Goal: Transaction & Acquisition: Purchase product/service

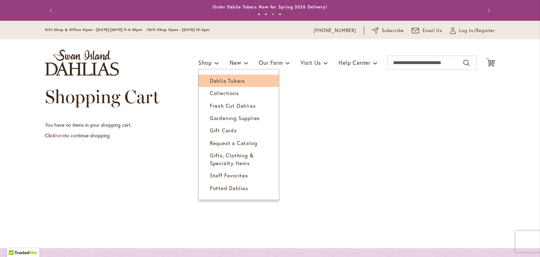
click at [217, 81] on span "Dahlia Tubers" at bounding box center [227, 80] width 35 height 7
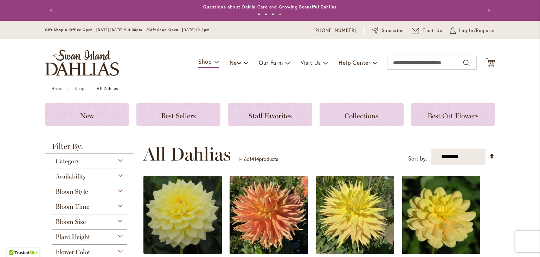
click at [116, 176] on div "Availability" at bounding box center [89, 174] width 75 height 11
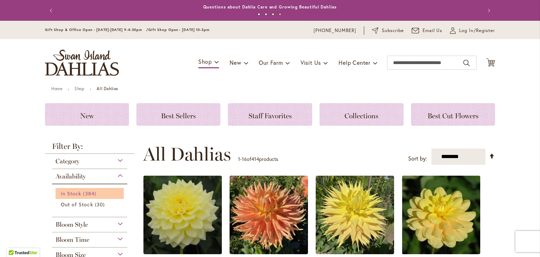
click at [80, 192] on link "In Stock 384 items" at bounding box center [90, 193] width 59 height 7
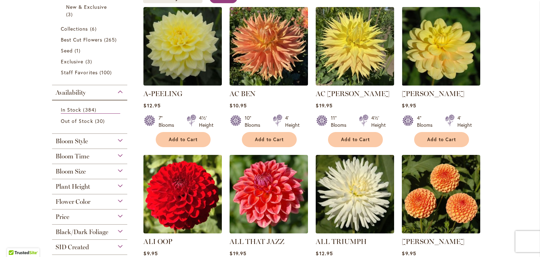
scroll to position [155, 0]
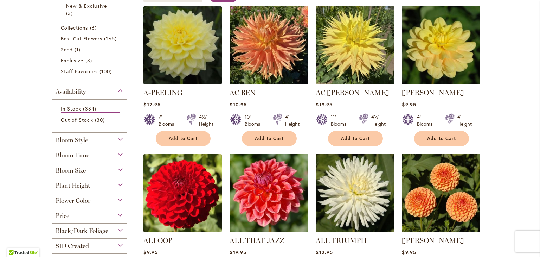
click at [118, 142] on div "Bloom Style" at bounding box center [89, 138] width 75 height 11
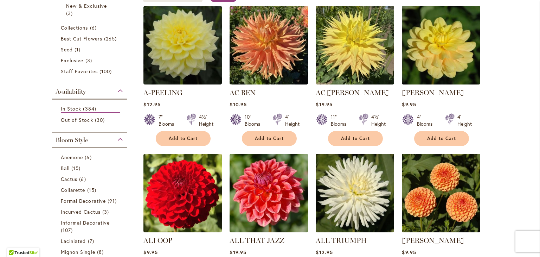
scroll to position [287, 0]
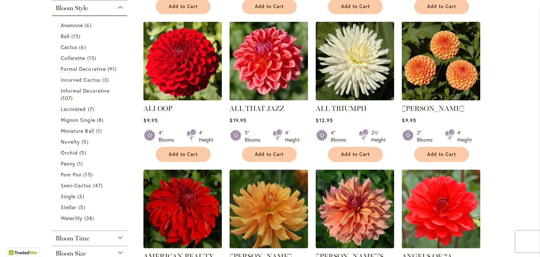
click at [117, 235] on div "Bloom Time" at bounding box center [89, 236] width 75 height 11
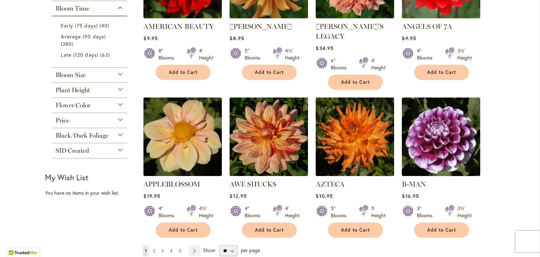
click at [116, 74] on div "Bloom Size" at bounding box center [89, 73] width 75 height 11
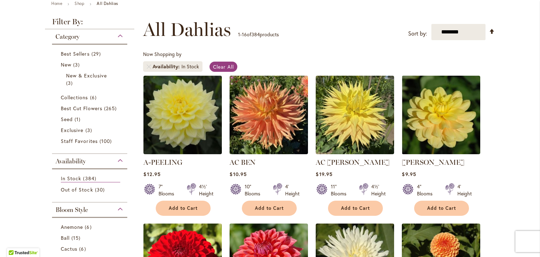
scroll to position [86, 0]
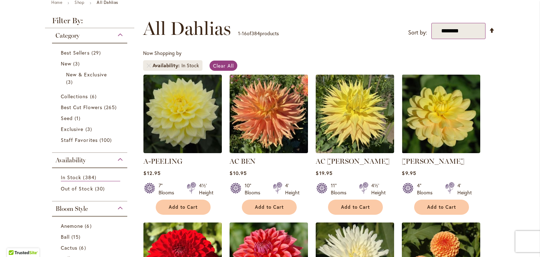
click at [449, 30] on select "**********" at bounding box center [459, 31] width 54 height 16
select select "*****"
click at [432, 23] on select "**********" at bounding box center [459, 31] width 54 height 16
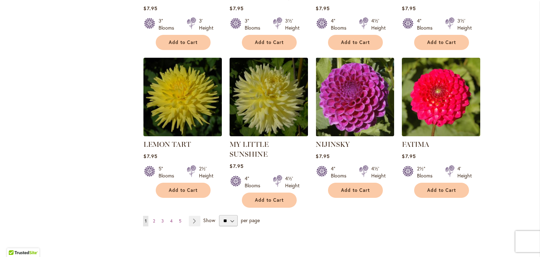
scroll to position [549, 0]
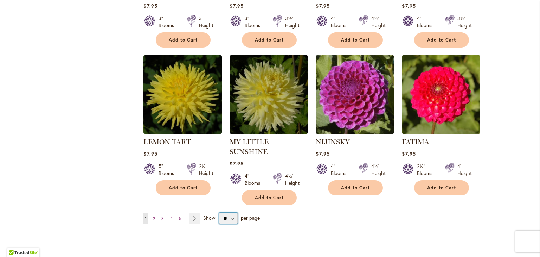
click at [231, 212] on select "** ** ** **" at bounding box center [228, 217] width 19 height 11
select select "**"
click at [219, 212] on select "** ** ** **" at bounding box center [228, 217] width 19 height 11
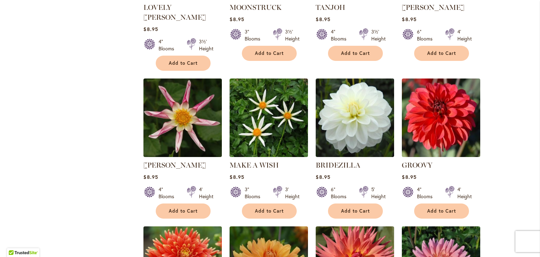
scroll to position [1140, 0]
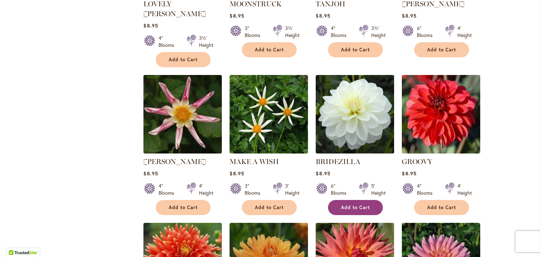
click at [362, 204] on span "Add to Cart" at bounding box center [355, 207] width 29 height 6
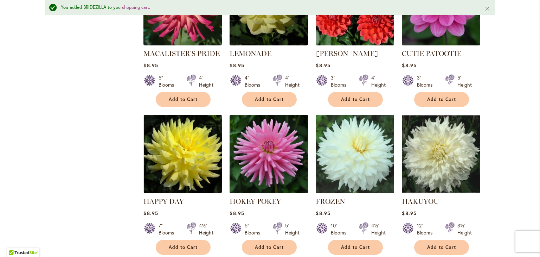
scroll to position [2359, 0]
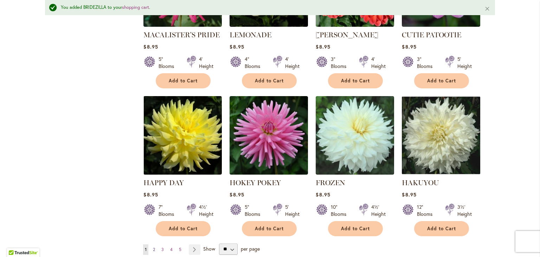
click at [153, 247] on span "2" at bounding box center [154, 249] width 2 height 5
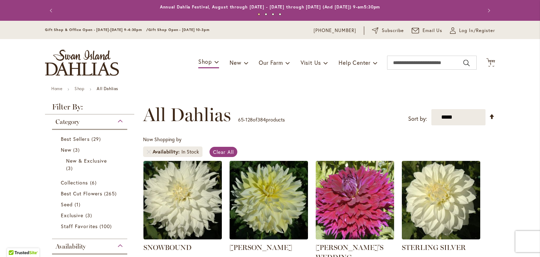
scroll to position [70, 0]
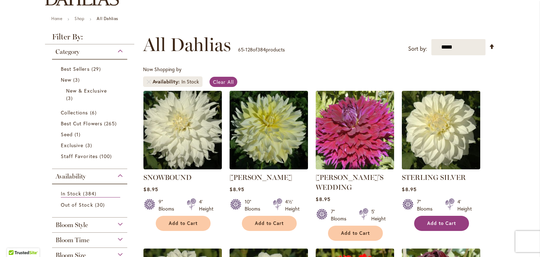
click at [436, 223] on span "Add to Cart" at bounding box center [441, 223] width 29 height 6
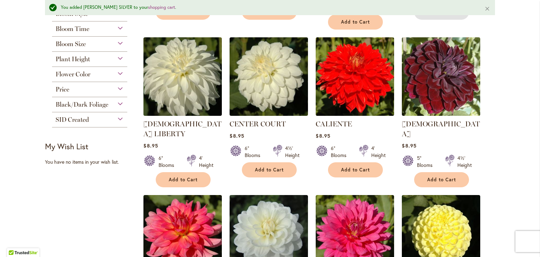
scroll to position [323, 0]
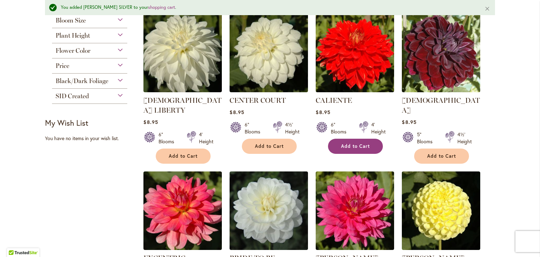
click at [342, 148] on button "Add to Cart" at bounding box center [355, 146] width 55 height 15
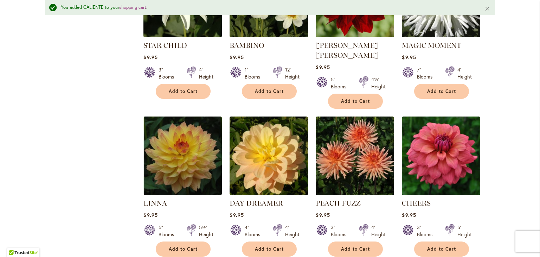
scroll to position [844, 0]
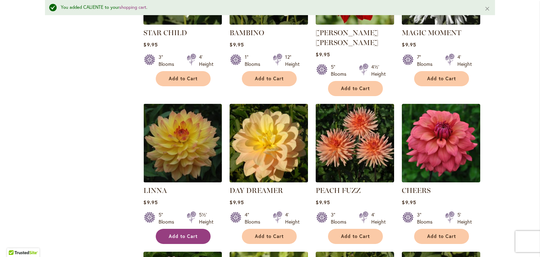
click at [181, 233] on span "Add to Cart" at bounding box center [183, 236] width 29 height 6
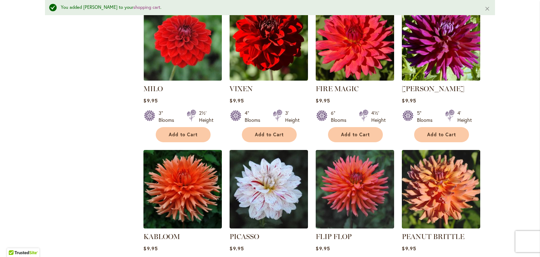
scroll to position [1252, 0]
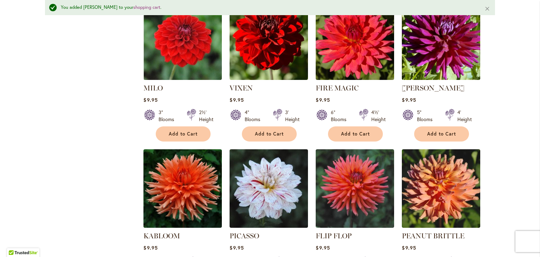
click at [253, 126] on button "Add to Cart" at bounding box center [269, 133] width 55 height 15
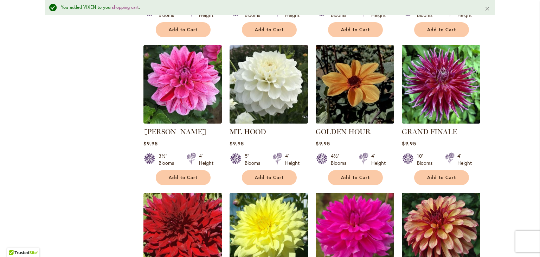
scroll to position [1653, 0]
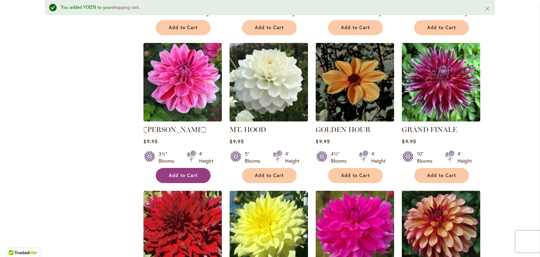
click at [172, 172] on span "Add to Cart" at bounding box center [183, 175] width 29 height 6
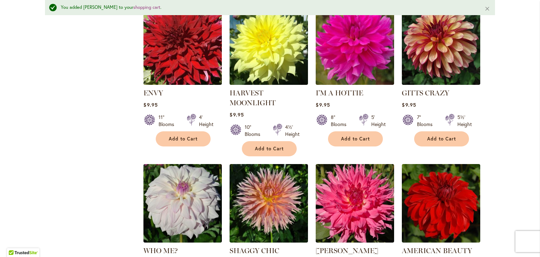
scroll to position [1838, 0]
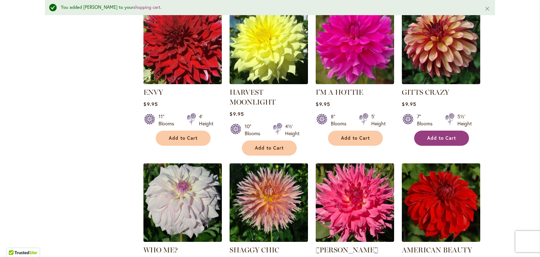
click at [428, 131] on button "Add to Cart" at bounding box center [441, 138] width 55 height 15
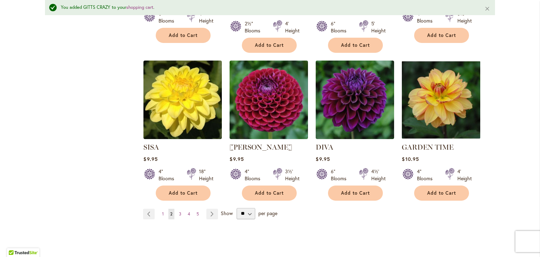
scroll to position [2398, 0]
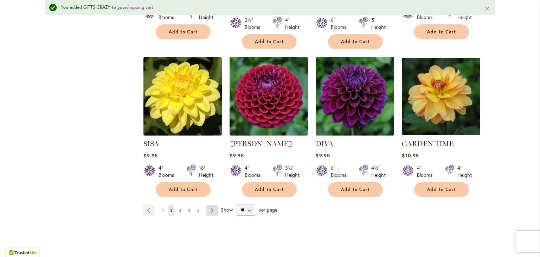
click at [207, 205] on link "Page Next" at bounding box center [213, 210] width 12 height 11
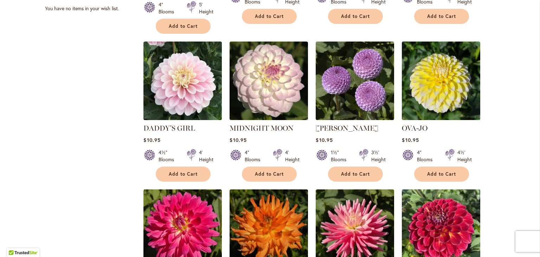
scroll to position [436, 0]
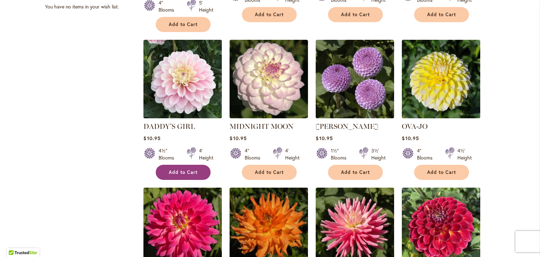
click at [167, 165] on button "Add to Cart" at bounding box center [183, 172] width 55 height 15
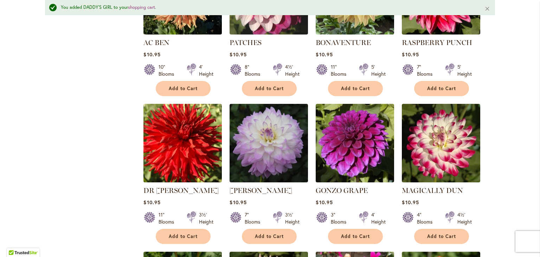
scroll to position [992, 0]
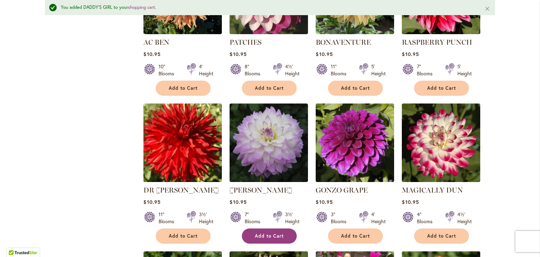
click at [255, 233] on span "Add to Cart" at bounding box center [269, 236] width 29 height 6
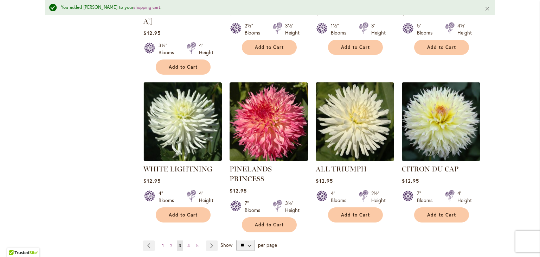
scroll to position [2394, 0]
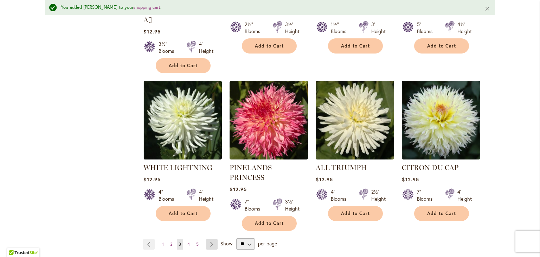
click at [210, 239] on link "Page Next" at bounding box center [212, 244] width 12 height 11
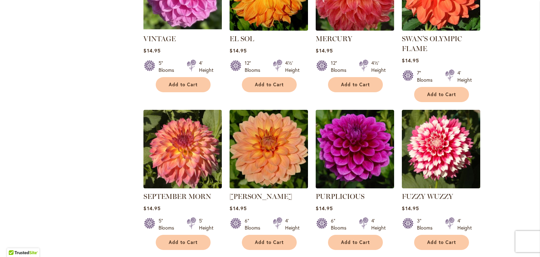
scroll to position [2206, 0]
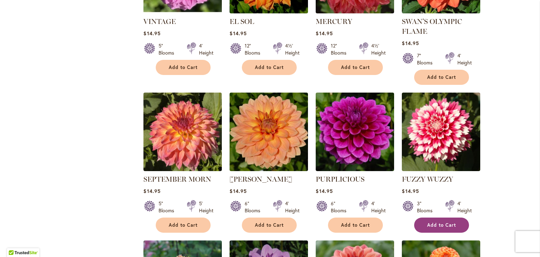
click at [427, 222] on span "Add to Cart" at bounding box center [441, 225] width 29 height 6
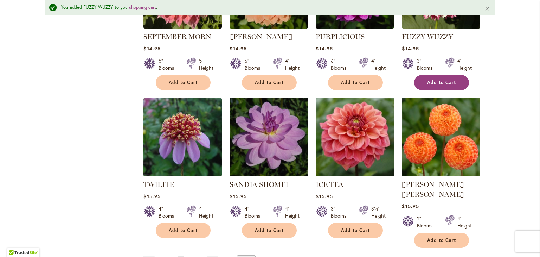
scroll to position [2385, 0]
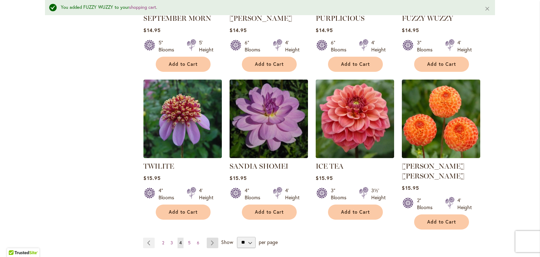
click at [209, 237] on link "Page Next" at bounding box center [213, 242] width 12 height 11
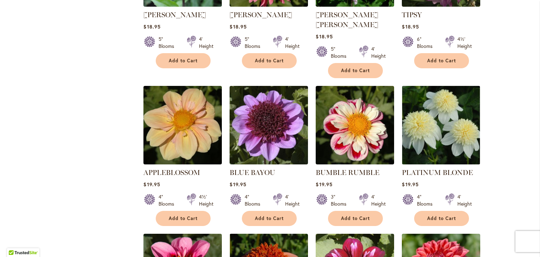
scroll to position [1785, 0]
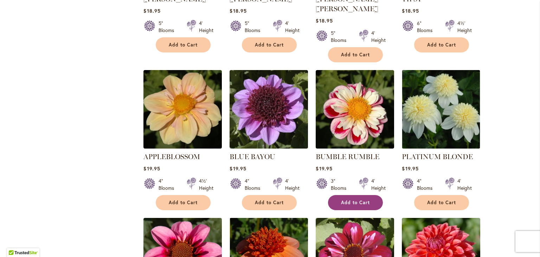
click at [347, 199] on span "Add to Cart" at bounding box center [355, 202] width 29 height 6
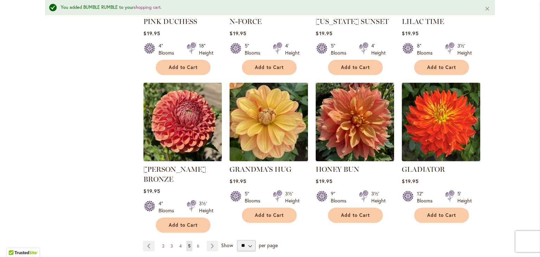
scroll to position [2382, 0]
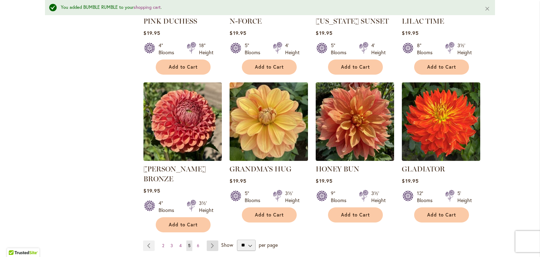
click at [210, 240] on link "Page Next" at bounding box center [213, 245] width 12 height 11
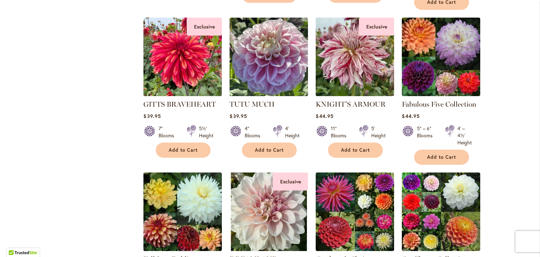
scroll to position [2245, 0]
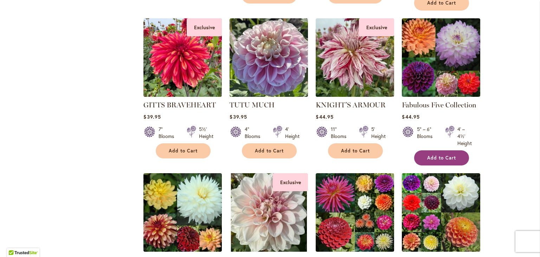
click at [436, 155] on span "Add to Cart" at bounding box center [441, 158] width 29 height 6
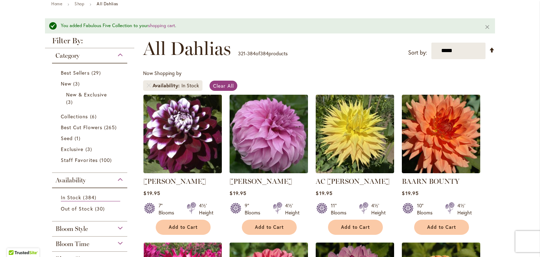
scroll to position [0, 0]
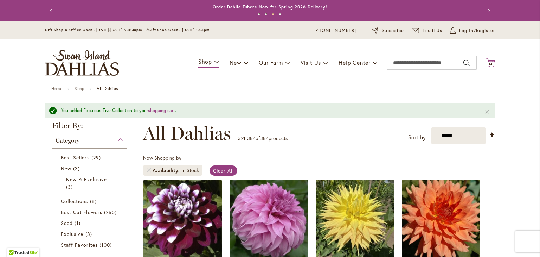
click at [490, 63] on span "13" at bounding box center [491, 64] width 4 height 5
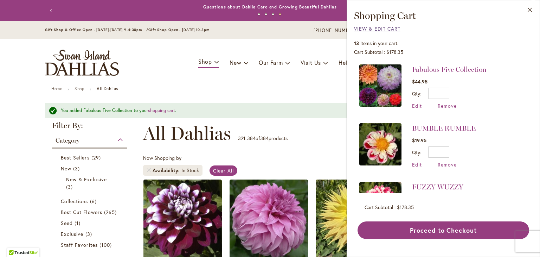
click at [367, 31] on span "View & Edit Cart" at bounding box center [377, 28] width 46 height 7
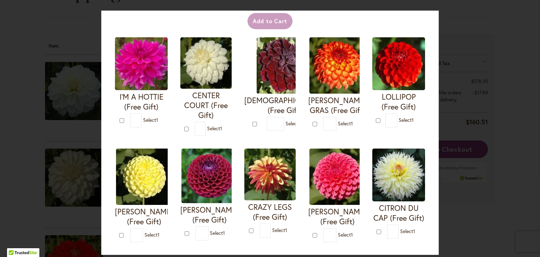
scroll to position [45, 0]
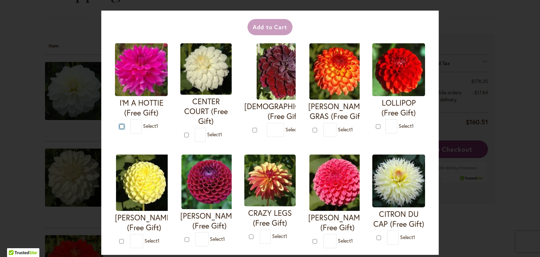
type input "*"
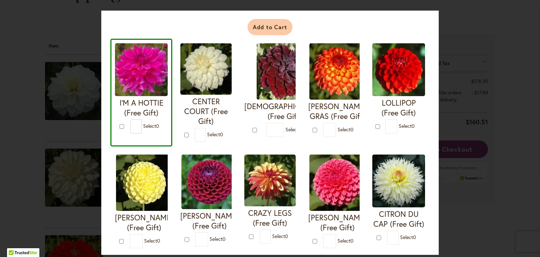
click at [260, 27] on button "Add to Cart" at bounding box center [270, 27] width 45 height 16
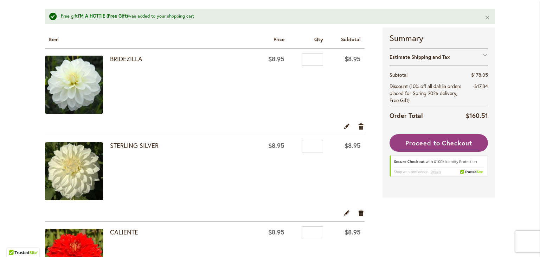
scroll to position [114, 0]
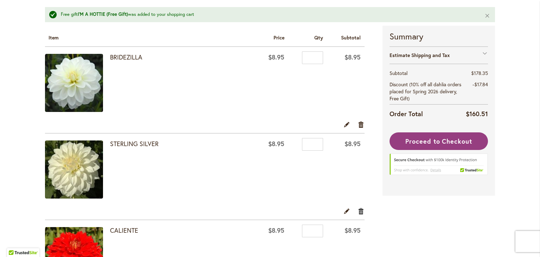
click at [360, 210] on link "Remove item" at bounding box center [361, 211] width 7 height 8
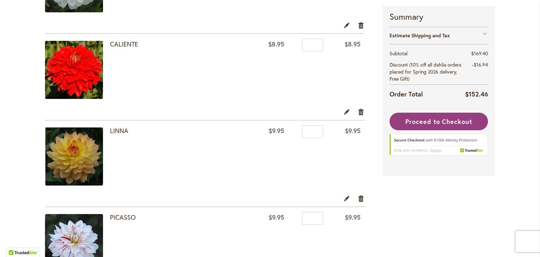
scroll to position [194, 0]
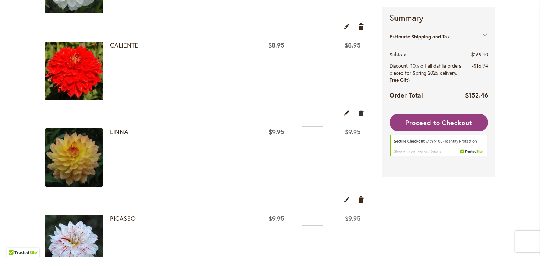
click at [359, 113] on link "Remove item" at bounding box center [361, 113] width 7 height 8
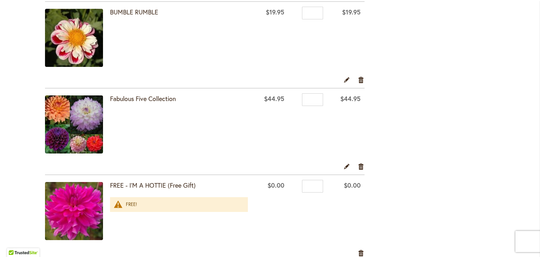
scroll to position [921, 0]
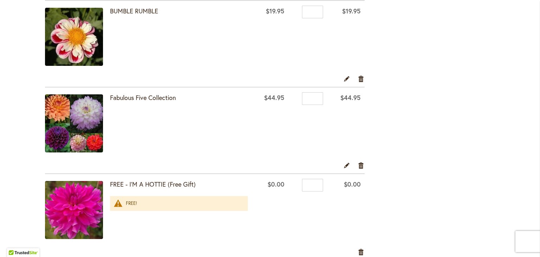
click at [67, 130] on img at bounding box center [74, 123] width 58 height 58
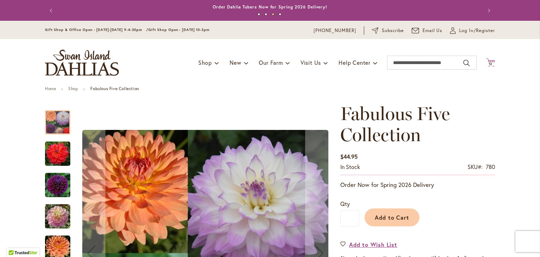
click at [489, 63] on span "12" at bounding box center [491, 64] width 4 height 5
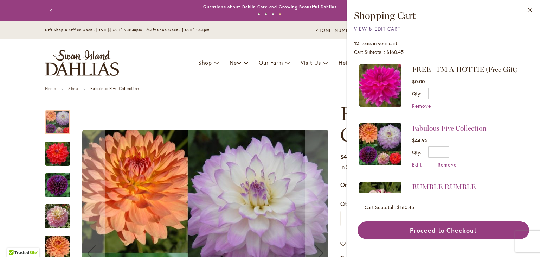
click at [368, 28] on span "View & Edit Cart" at bounding box center [377, 28] width 46 height 7
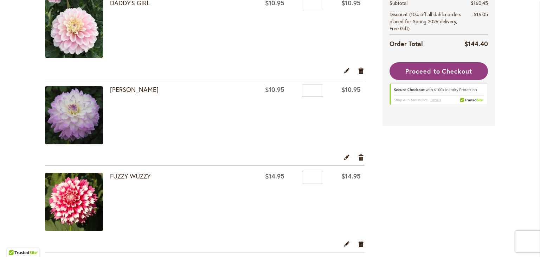
scroll to position [671, 0]
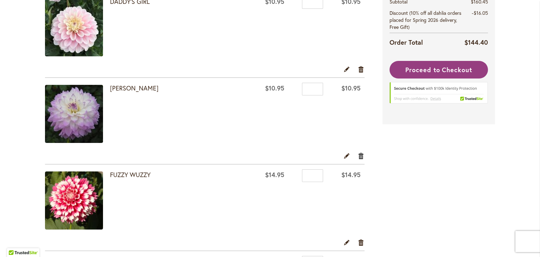
click at [360, 154] on link "Remove item" at bounding box center [361, 156] width 7 height 8
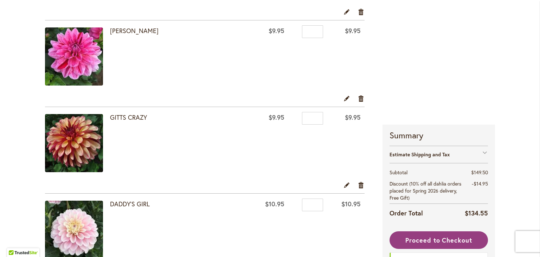
scroll to position [475, 0]
